Goal: Task Accomplishment & Management: Use online tool/utility

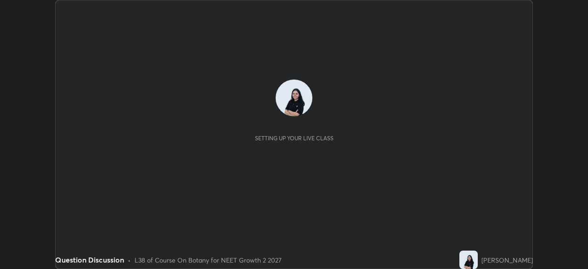
scroll to position [269, 588]
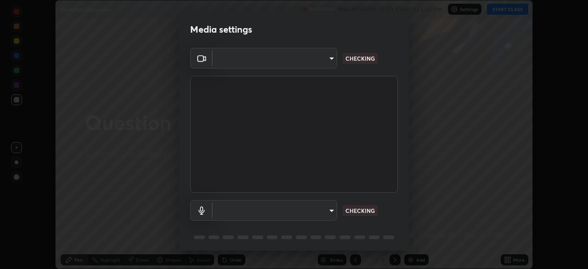
type input "8428e2be8a3e3f13974341e33778a08111258fb38798500ded61d344a6a8a77e"
type input "default"
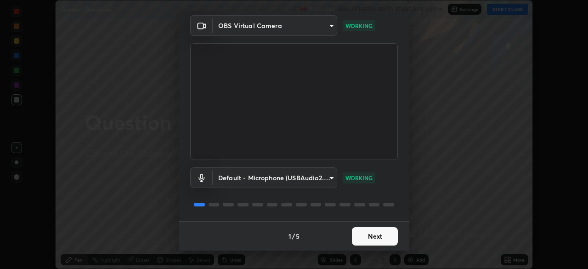
click at [385, 233] on button "Next" at bounding box center [375, 236] width 46 height 18
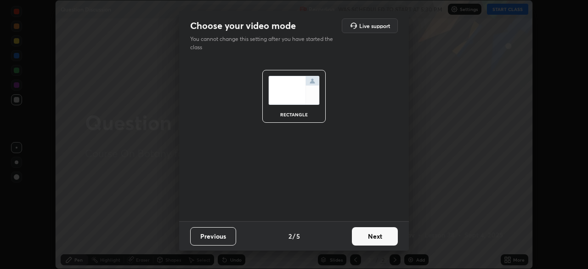
scroll to position [0, 0]
click at [384, 234] on button "Next" at bounding box center [375, 236] width 46 height 18
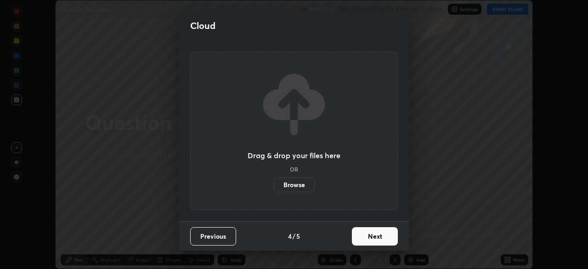
click at [383, 237] on button "Next" at bounding box center [375, 236] width 46 height 18
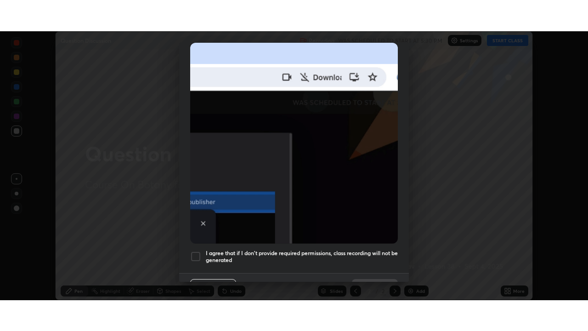
scroll to position [220, 0]
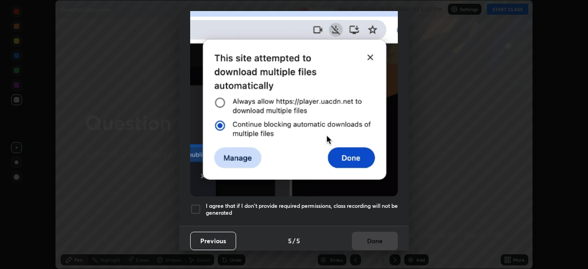
click at [193, 204] on div at bounding box center [195, 209] width 11 height 11
click at [376, 235] on button "Done" at bounding box center [375, 241] width 46 height 18
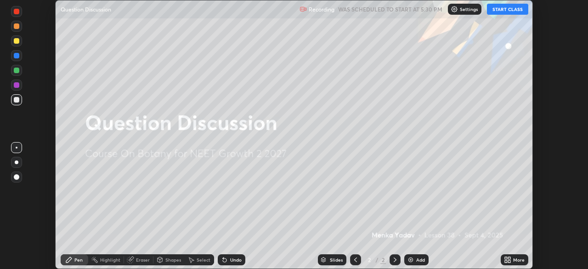
click at [521, 9] on button "START CLASS" at bounding box center [507, 9] width 41 height 11
click at [512, 260] on div "More" at bounding box center [515, 259] width 28 height 11
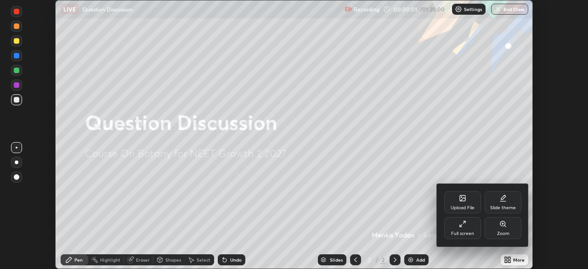
click at [470, 227] on div "Full screen" at bounding box center [462, 228] width 37 height 22
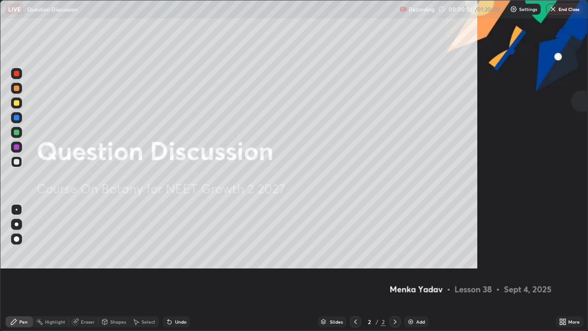
scroll to position [331, 588]
